Goal: Information Seeking & Learning: Learn about a topic

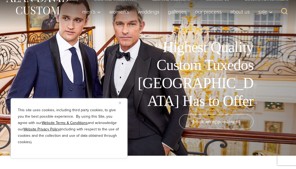
click at [121, 103] on button "Close" at bounding box center [122, 102] width 6 height 6
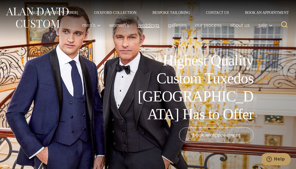
click at [149, 24] on link "weddings" at bounding box center [148, 25] width 30 height 11
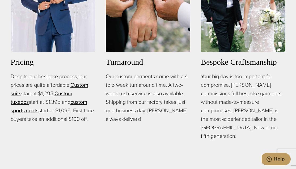
scroll to position [359, 0]
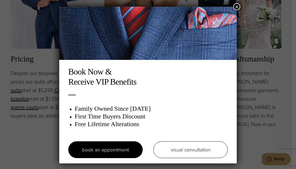
click at [235, 6] on button "×" at bounding box center [236, 6] width 7 height 7
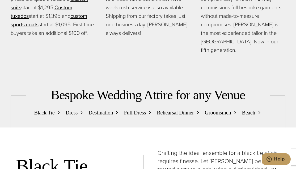
scroll to position [464, 0]
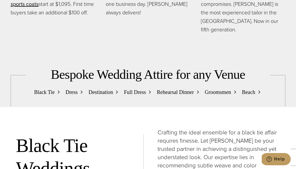
click at [175, 88] on span "Rehearsal Dinner" at bounding box center [175, 92] width 37 height 8
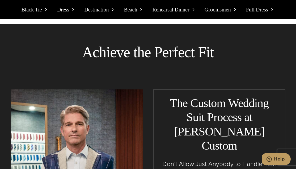
scroll to position [3632, 0]
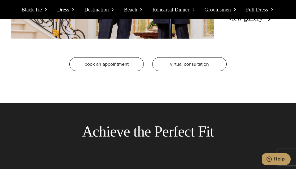
click at [134, 10] on span "Beach" at bounding box center [130, 9] width 13 height 8
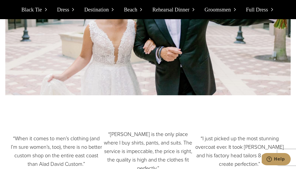
scroll to position [4118, 0]
